Goal: Communication & Community: Answer question/provide support

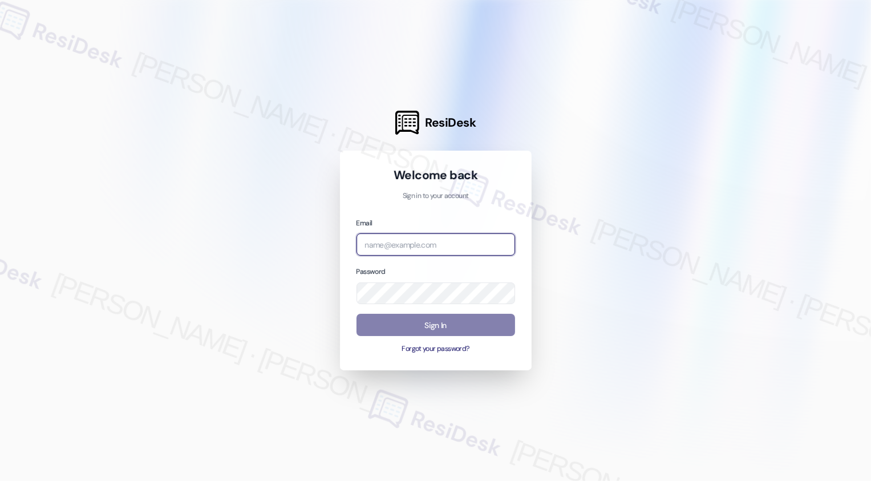
click at [365, 243] on input "email" at bounding box center [436, 244] width 159 height 22
type input "[EMAIL_ADDRESS][PERSON_NAME][PERSON_NAME][DOMAIN_NAME]"
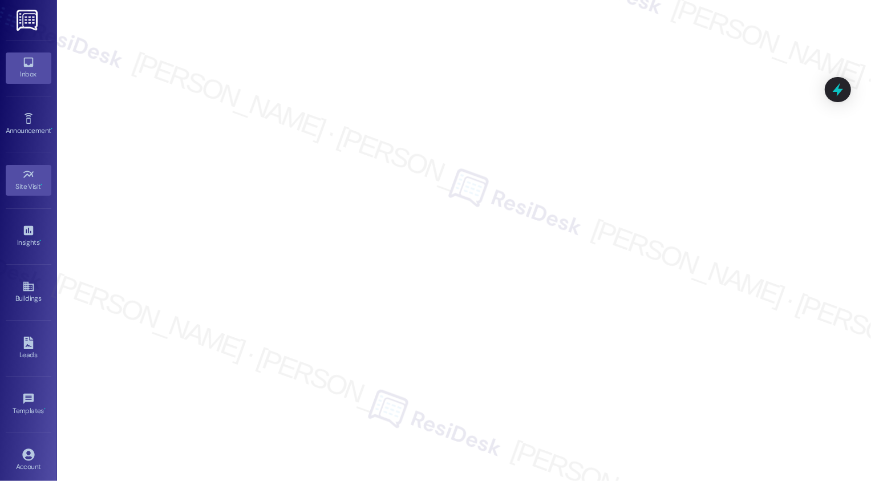
click at [30, 62] on icon at bounding box center [28, 63] width 10 height 10
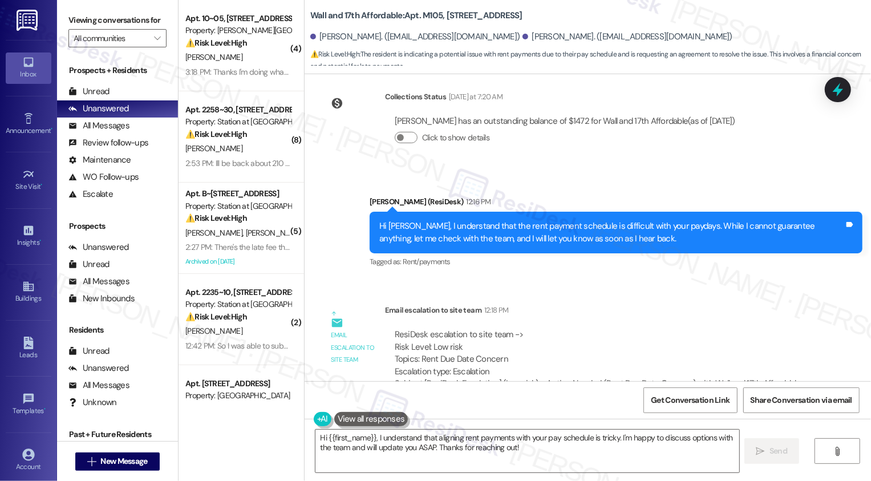
scroll to position [557, 0]
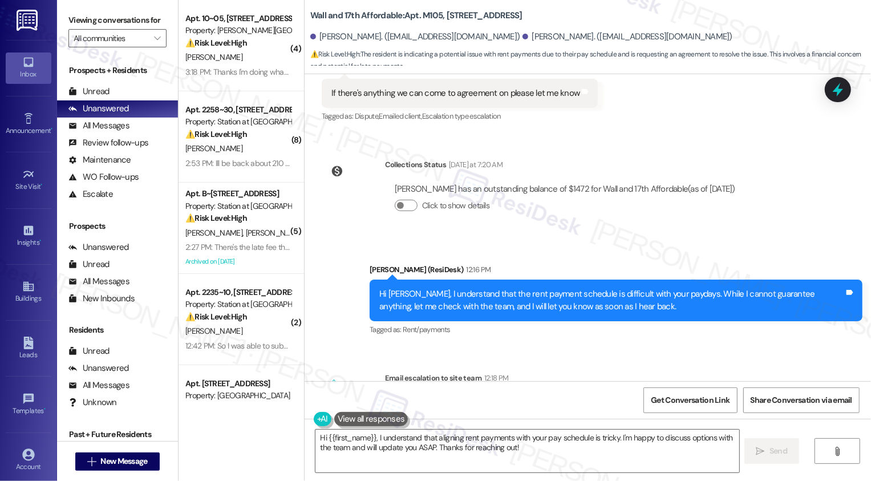
click at [396, 288] on div "Hi Kolbee, I understand that the rent payment schedule is difficult with your p…" at bounding box center [611, 300] width 465 height 25
copy div "Kolbee"
click at [378, 456] on textarea "Hi {{first_name}}, I understand that aligning rent payments with your pay sched…" at bounding box center [528, 451] width 424 height 43
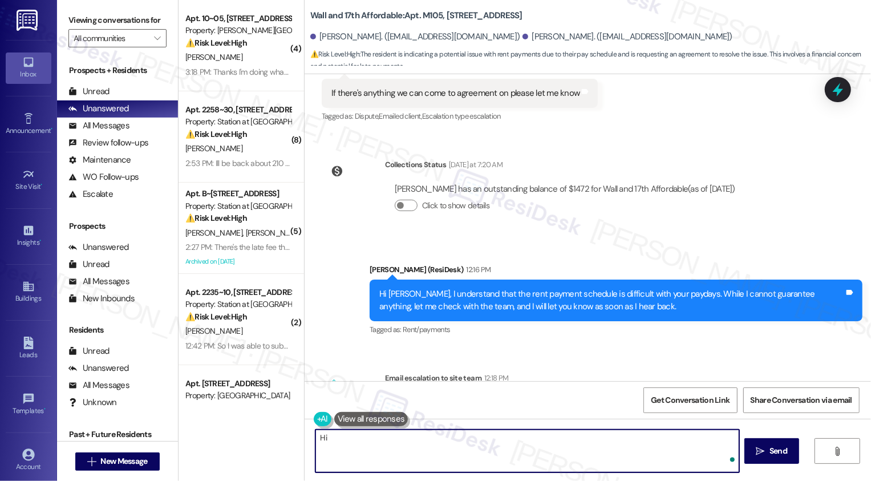
paste textarea "Kolbee"
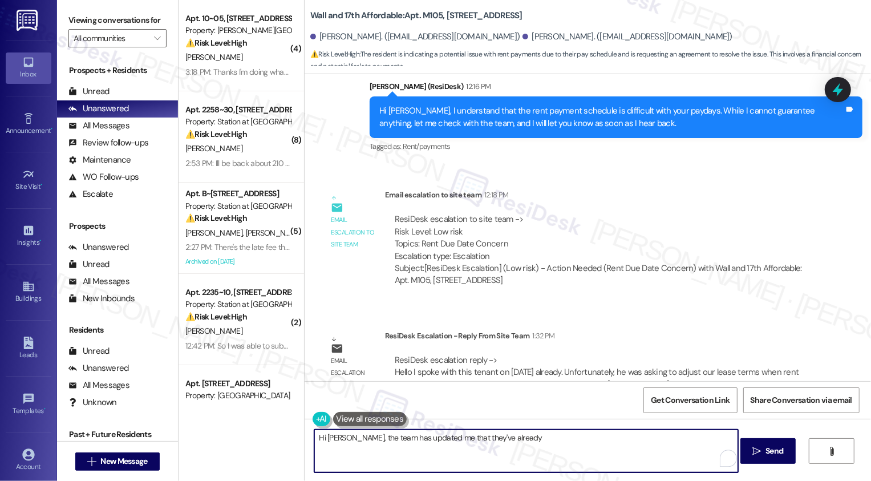
scroll to position [755, 0]
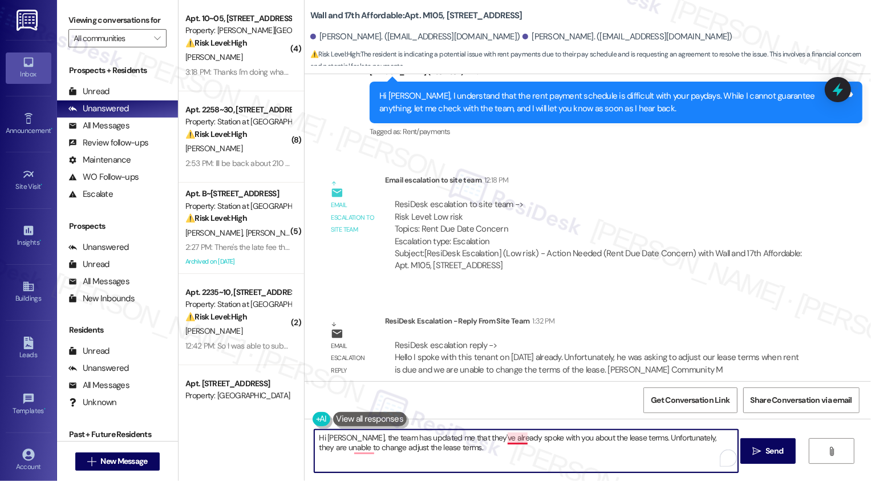
click at [516, 443] on textarea "Hi Kolbee, the team has updated me that they've already spoke with you about th…" at bounding box center [526, 451] width 424 height 43
click at [306, 441] on button "See rewrite suggestions" at bounding box center [304, 440] width 9 height 21
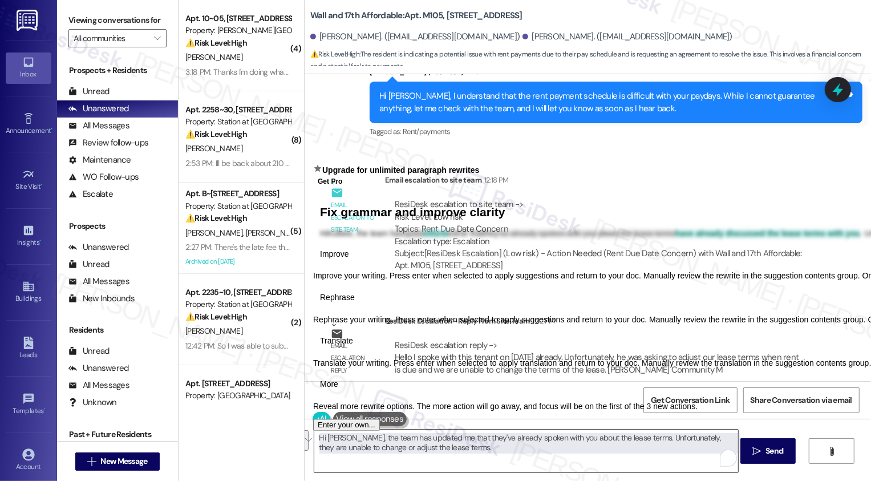
click at [438, 468] on textarea "Hi Kolbee, the team has updated me that they've already spoken with you about t…" at bounding box center [526, 451] width 424 height 43
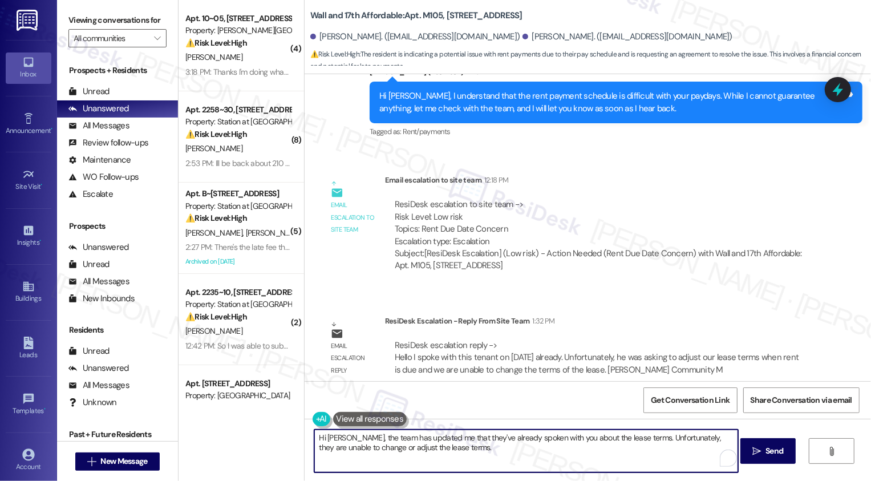
click at [662, 434] on textarea "Hi Kolbee, the team has updated me that they've already spoken with you about t…" at bounding box center [526, 451] width 424 height 43
click at [577, 456] on textarea "Hi Kolbee, the team has updated me that they've already spoken with you about t…" at bounding box center [526, 451] width 424 height 43
click at [698, 438] on textarea "Hi Kolbee, the team has updated me that they've already spoken with you about t…" at bounding box center [526, 451] width 424 height 43
click at [674, 450] on textarea "Hi Kolbee, the team has updated me that they've already spoken with you about t…" at bounding box center [526, 451] width 424 height 43
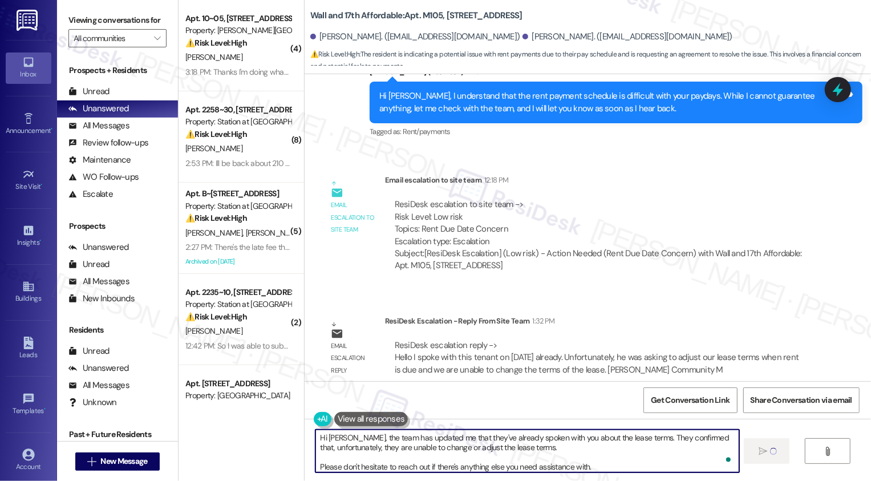
type textarea "Hi Kolbee, the team has updated me that they've already spoken with you about t…"
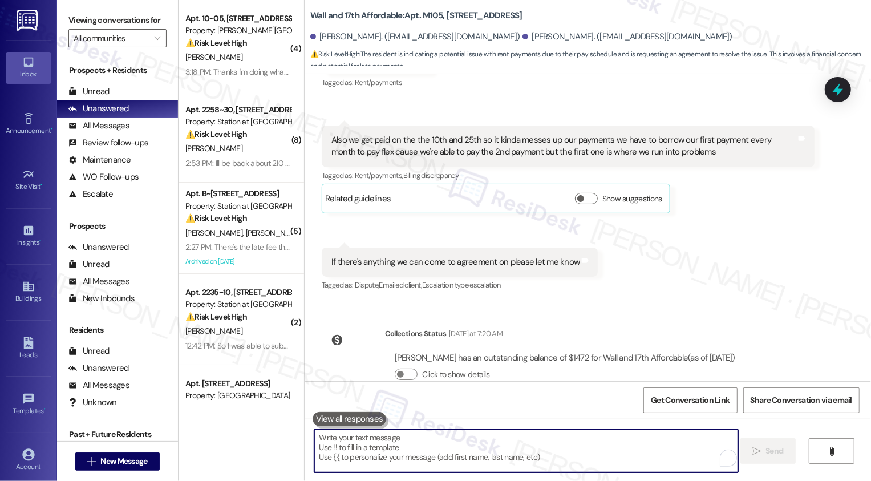
scroll to position [297, 0]
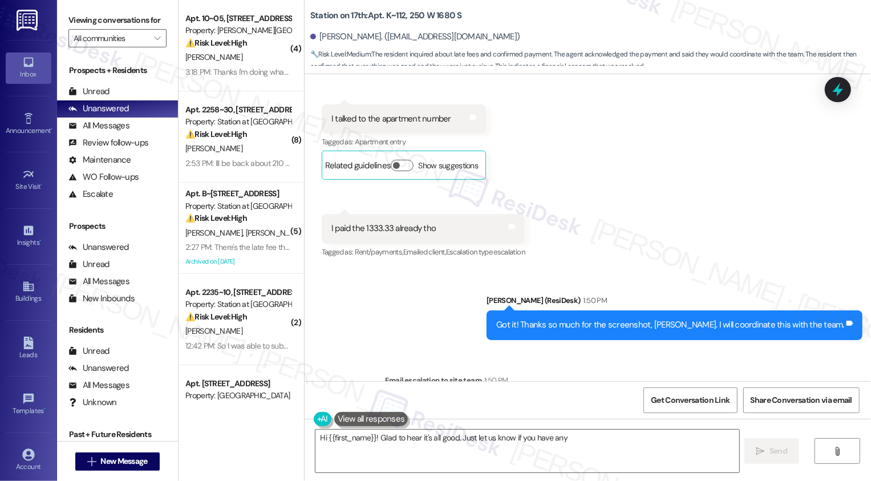
scroll to position [4682, 0]
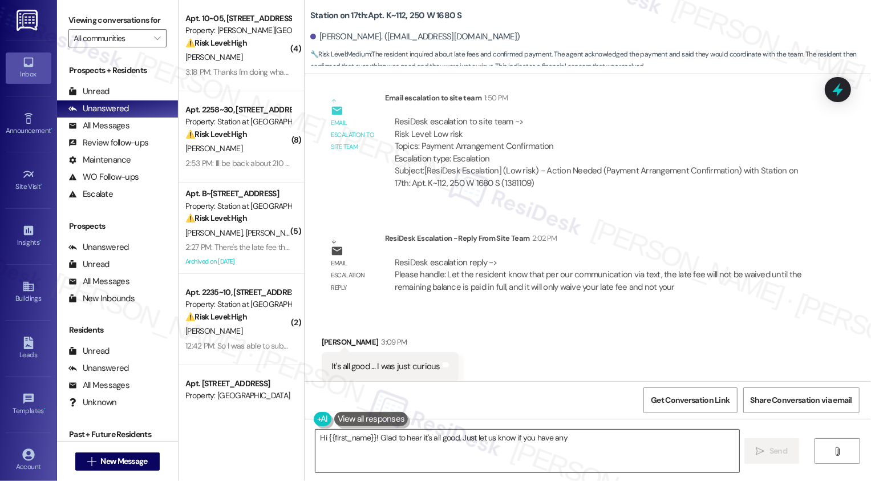
click at [446, 459] on textarea "Hi {{first_name}}! Glad to hear it's all good. Just let us know if you have any…" at bounding box center [528, 451] width 424 height 43
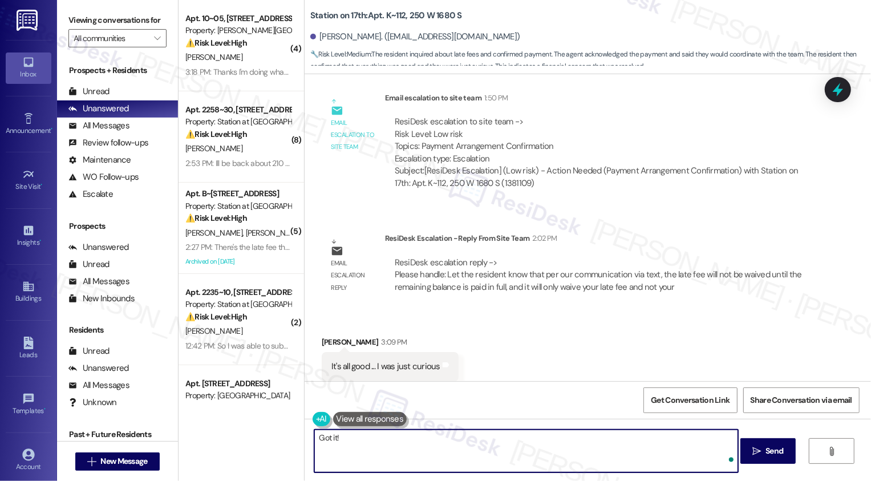
paste textarea "Let the resident know that per our communication via text, the late fee will no…"
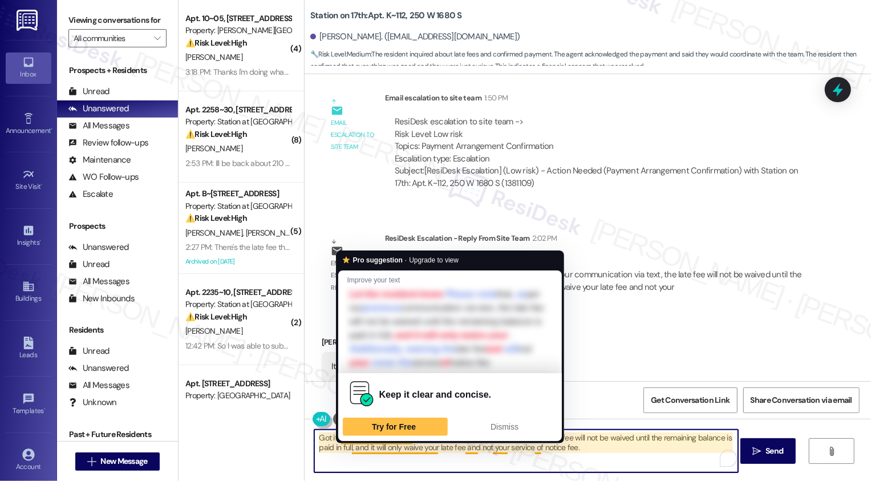
click at [532, 459] on textarea "Got it! Let the resident know that per our communication via text, the late fee…" at bounding box center [526, 451] width 424 height 43
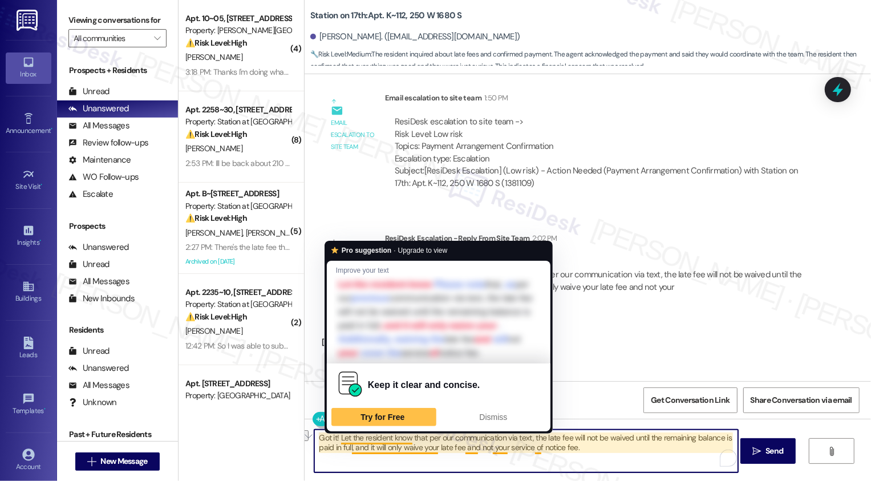
drag, startPoint x: 528, startPoint y: 436, endPoint x: 333, endPoint y: 438, distance: 194.6
click at [333, 438] on textarea "Got it! Let the resident know that per our communication via text, the late fee…" at bounding box center [526, 451] width 424 height 43
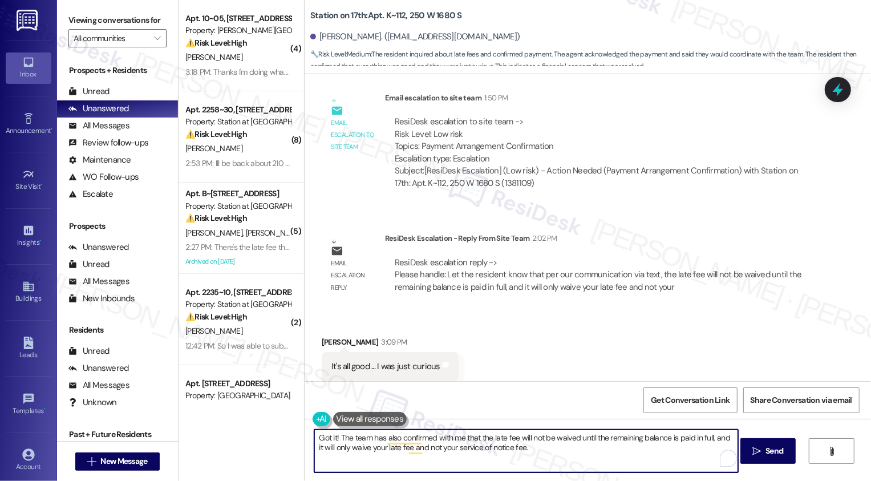
click at [524, 458] on textarea "Got it! The team has also confirmed with me that the late fee will not be waive…" at bounding box center [526, 451] width 424 height 43
click at [534, 458] on textarea "Got it! The team has also confirmed with me that the late fee will not be waive…" at bounding box center [526, 451] width 424 height 43
paste textarea "confirmed that the late fee will not be waived until the remaining balance is p…"
click at [405, 448] on textarea "Got it! The team confirmed that the late fee will not be waived until the remai…" at bounding box center [526, 451] width 424 height 43
click at [547, 455] on textarea "Got it! The team confirmed that the late fee will not be waived until the remai…" at bounding box center [526, 451] width 424 height 43
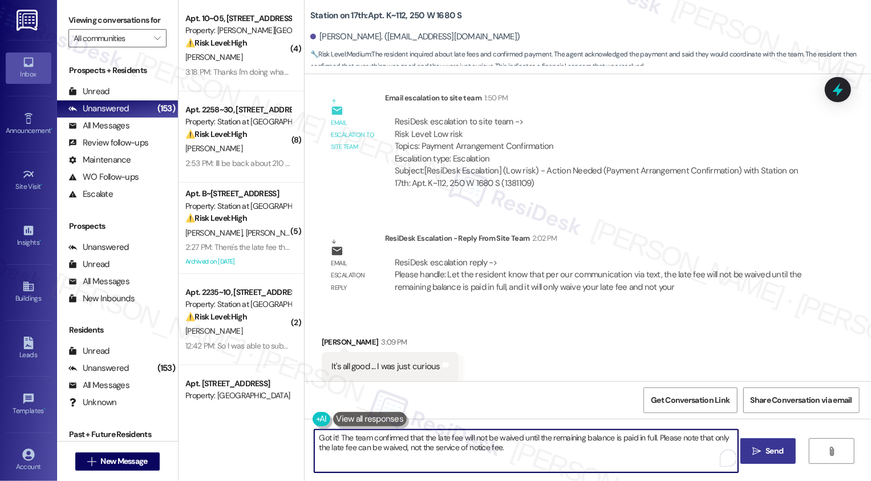
type textarea "Got it! The team confirmed that the late fee will not be waived until the remai…"
click at [767, 442] on button " Send" at bounding box center [768, 451] width 55 height 26
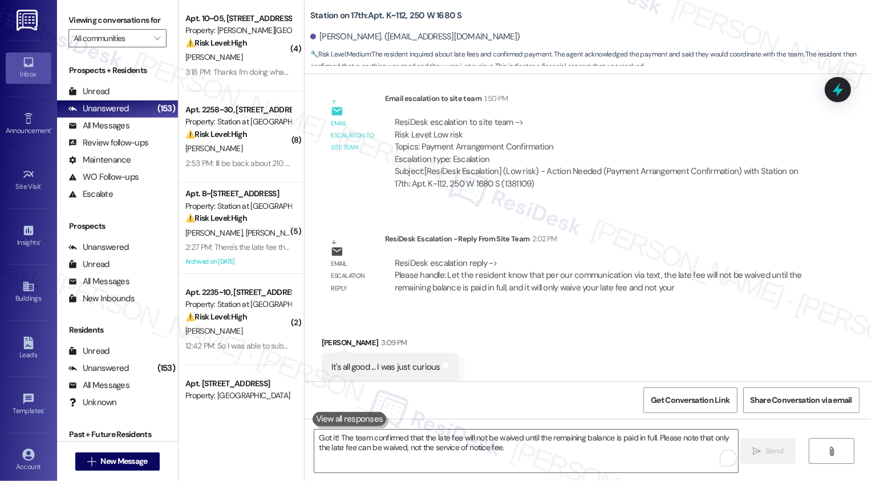
scroll to position [4774, 0]
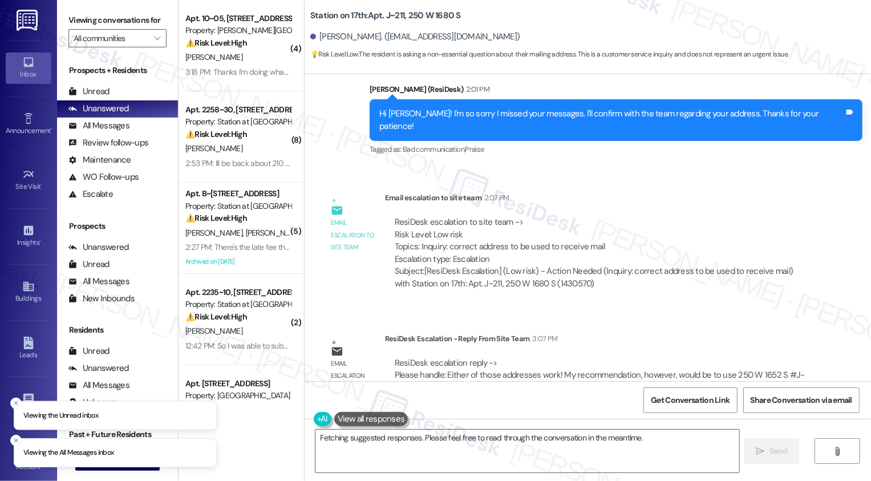
scroll to position [1418, 0]
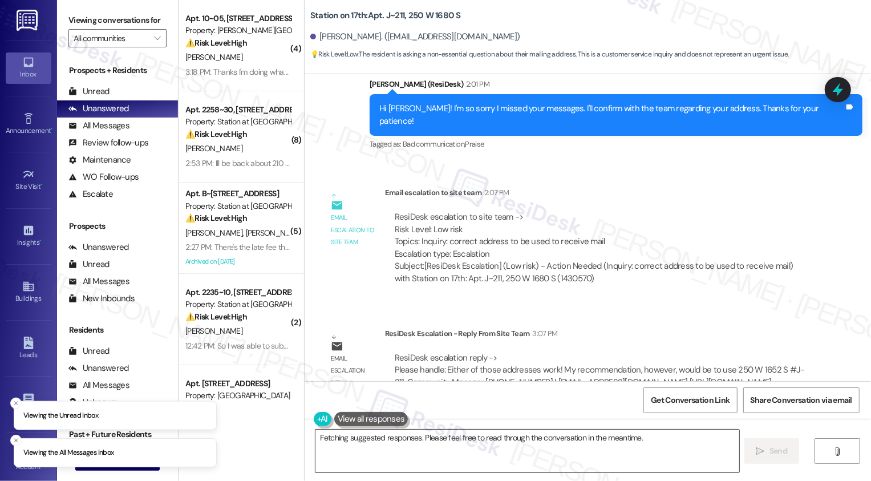
click at [425, 451] on textarea "Hi {{first_name}}! I'm happy to help confirm the correct mailing address for yo…" at bounding box center [528, 451] width 424 height 43
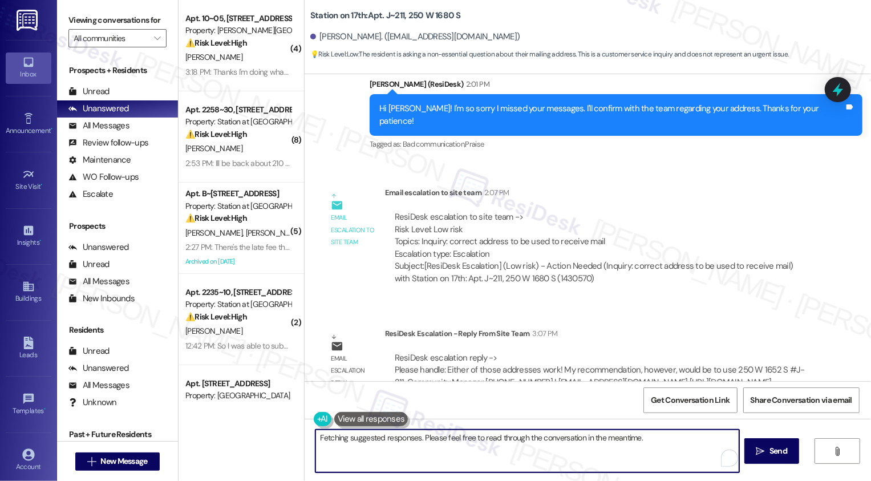
click at [321, 437] on textarea "Hi {{first_name}}! I'm happy to help confirm the correct mailing address for yo…" at bounding box center [528, 451] width 424 height 43
drag, startPoint x: 391, startPoint y: 438, endPoint x: 535, endPoint y: 443, distance: 143.9
click at [535, 445] on textarea "Hi again {{first_name}}! I'm happy to help confirm the correct mailing address …" at bounding box center [526, 451] width 424 height 43
paste textarea "Either of those addresses work! My recommendation, however, would be to use 250…"
click at [516, 439] on textarea "Hi again {{first_name}}! The team has confirmed that either Either of those add…" at bounding box center [526, 451] width 424 height 43
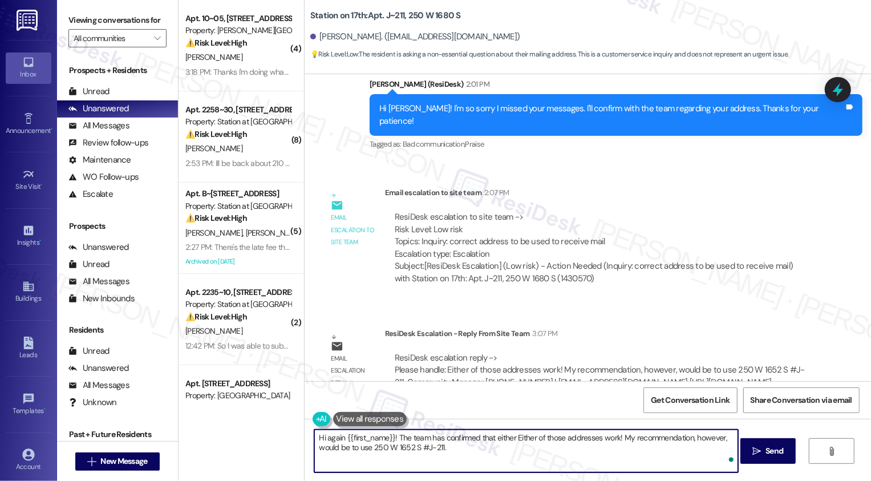
click at [516, 439] on textarea "Hi again {{first_name}}! The team has confirmed that either Either of those add…" at bounding box center [526, 451] width 424 height 43
click at [599, 438] on textarea "Hi again {{first_name}}! The team has confirmed that either of those addresses …" at bounding box center [526, 451] width 424 height 43
click at [652, 439] on textarea "Hi again {{first_name}}! The team has confirmed that either of those addresses …" at bounding box center [526, 451] width 424 height 43
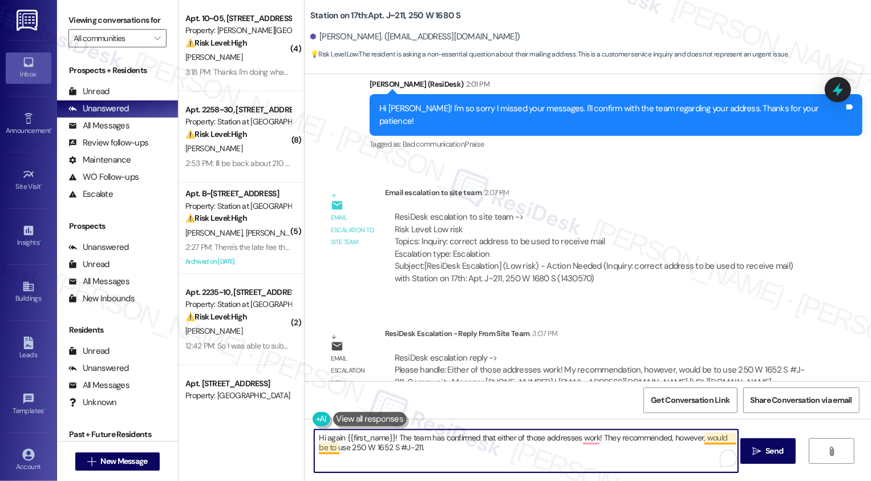
click at [711, 437] on textarea "Hi again {{first_name}}! The team has confirmed that either of those addresses …" at bounding box center [526, 451] width 424 height 43
type textarea "Hi again {{first_name}}! The team has confirmed that either of those addresses …"
click at [776, 448] on span "Send" at bounding box center [775, 451] width 18 height 12
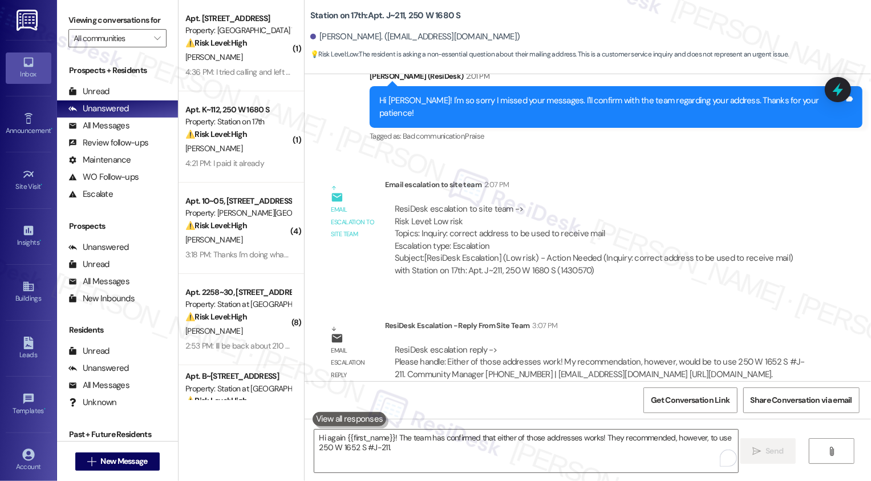
scroll to position [1509, 0]
